Goal: Information Seeking & Learning: Understand process/instructions

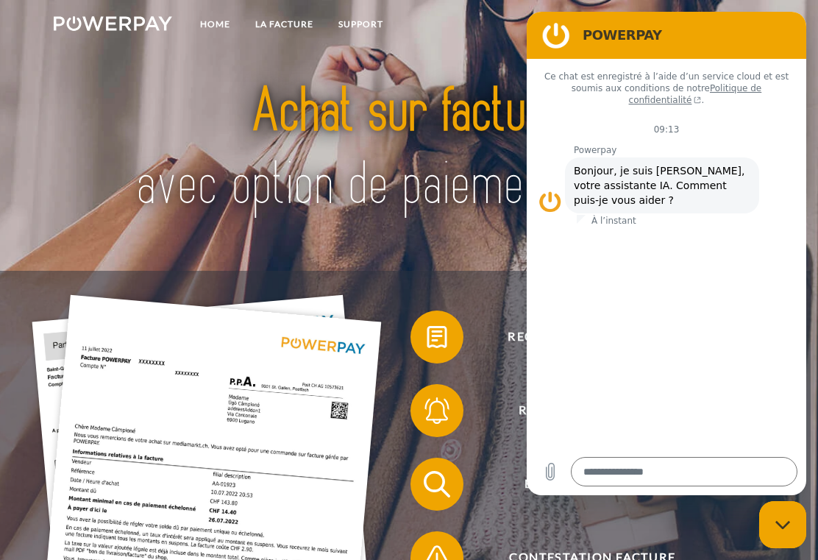
type textarea "*"
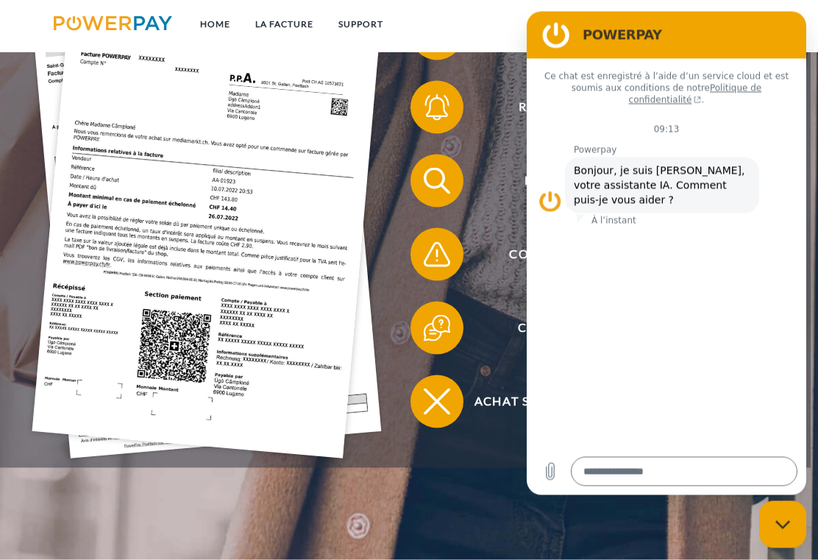
scroll to position [313, 0]
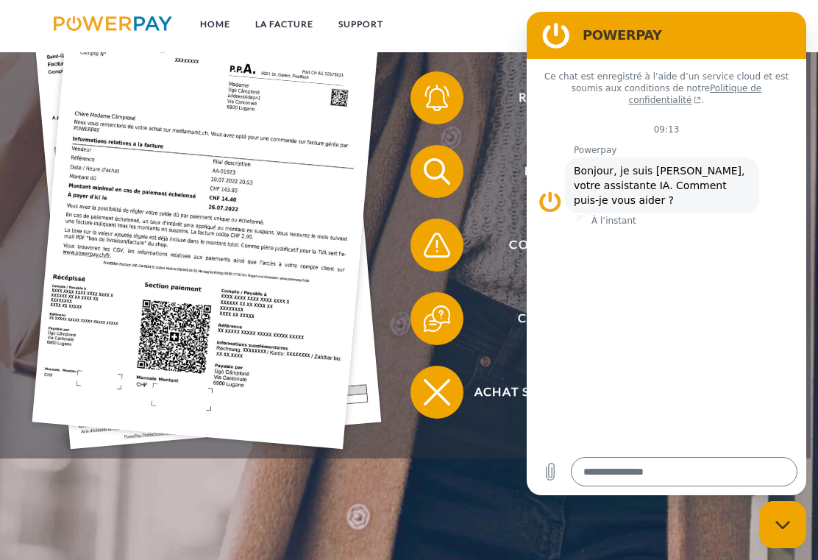
click at [494, 494] on header "Home LA FACTURE Support" at bounding box center [409, 123] width 818 height 873
click at [489, 483] on header "Home LA FACTURE Support" at bounding box center [409, 123] width 818 height 873
click at [723, 31] on h2 "POWERPAY" at bounding box center [687, 35] width 209 height 18
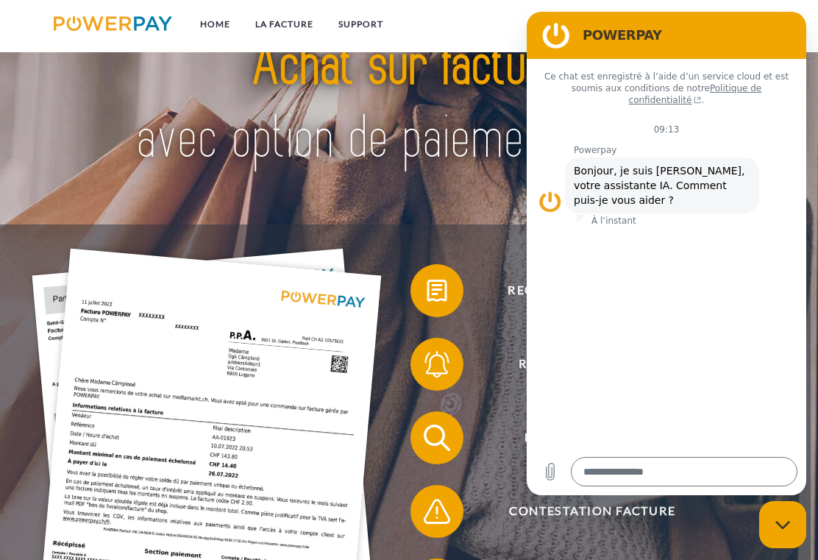
scroll to position [0, 0]
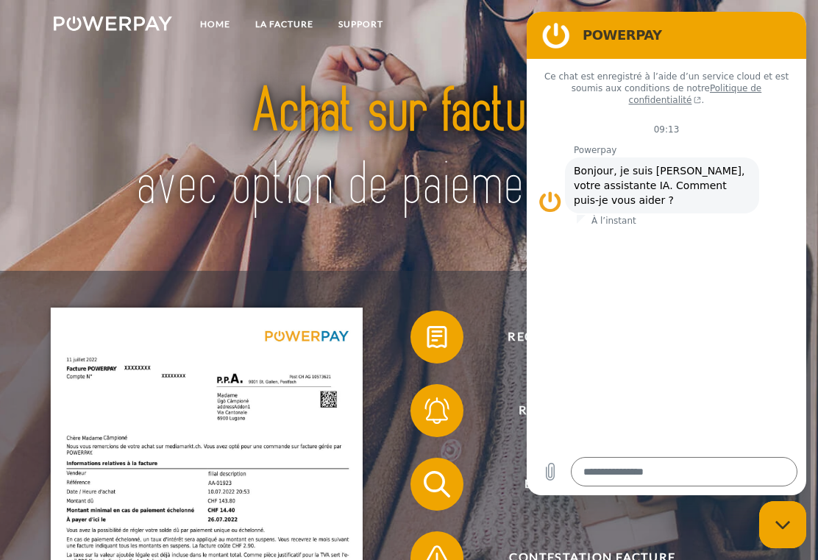
click at [313, 31] on link "LA FACTURE" at bounding box center [284, 24] width 83 height 26
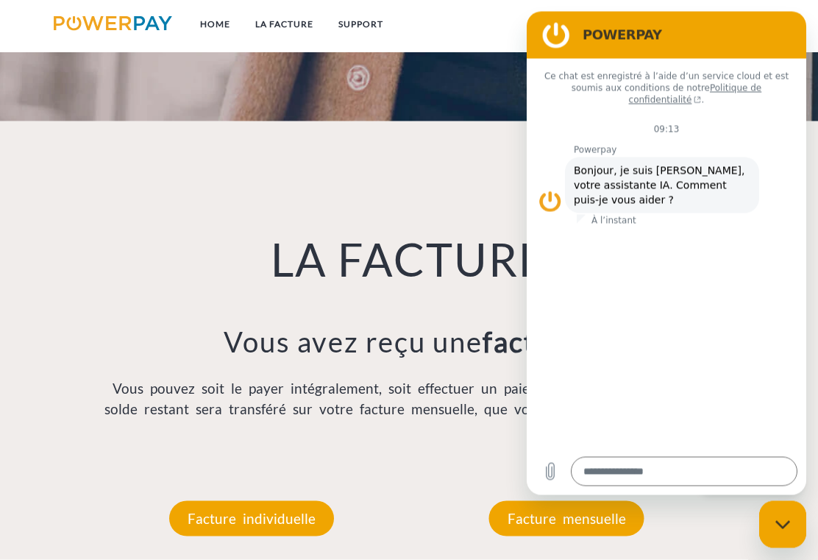
scroll to position [877, 0]
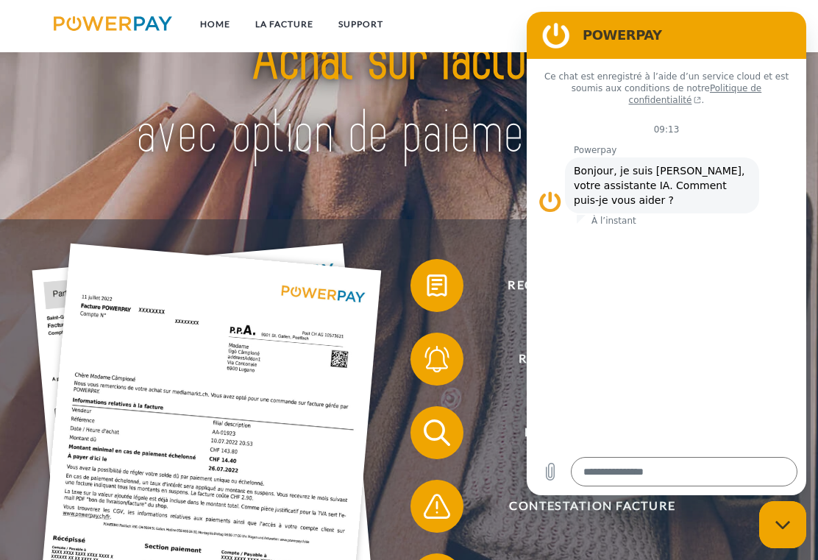
scroll to position [49, 0]
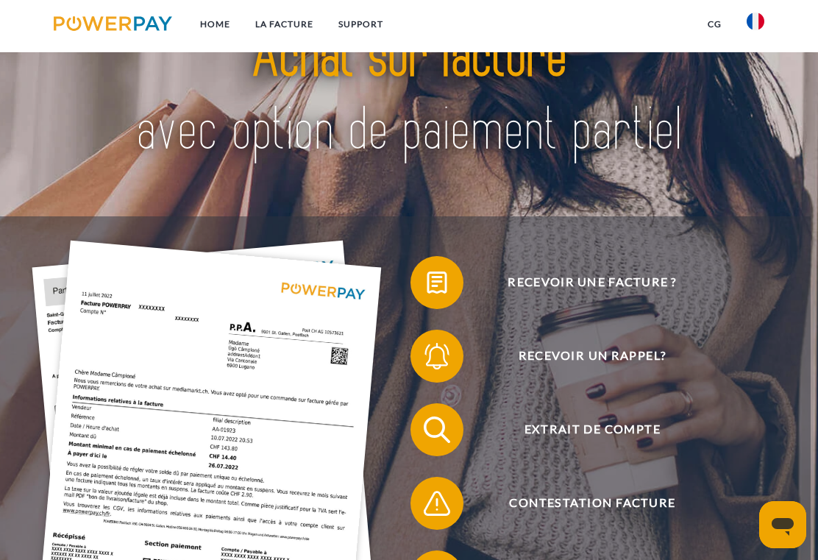
scroll to position [54, 0]
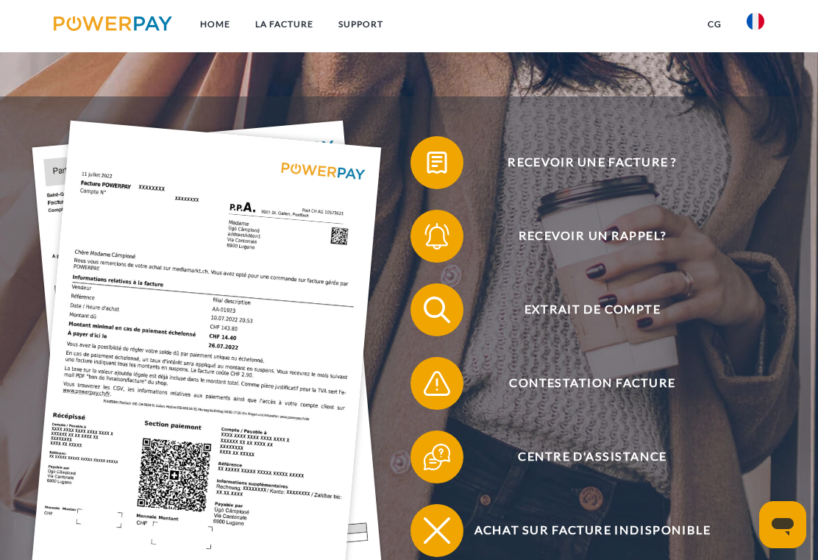
click at [594, 316] on span "Extrait de compte" at bounding box center [592, 309] width 324 height 53
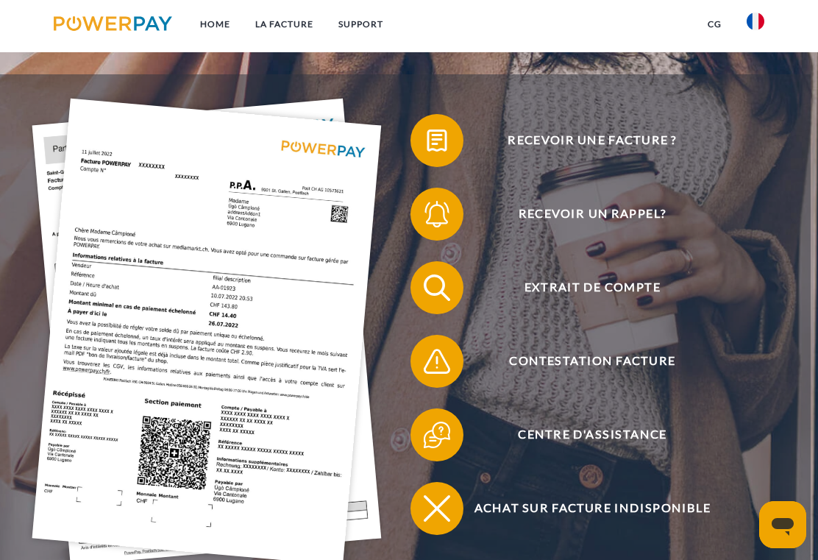
scroll to position [199, 0]
